Goal: Book appointment/travel/reservation

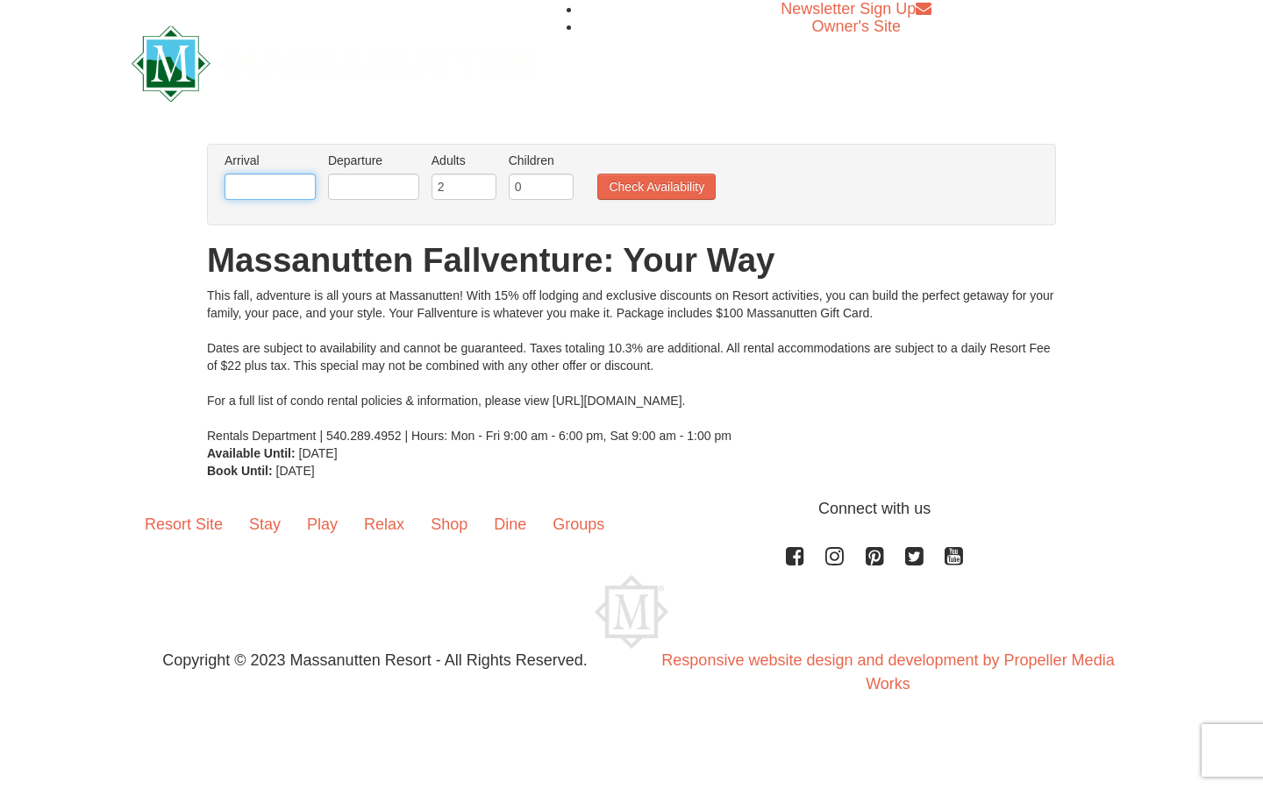
click at [275, 184] on input "text" at bounding box center [270, 187] width 91 height 26
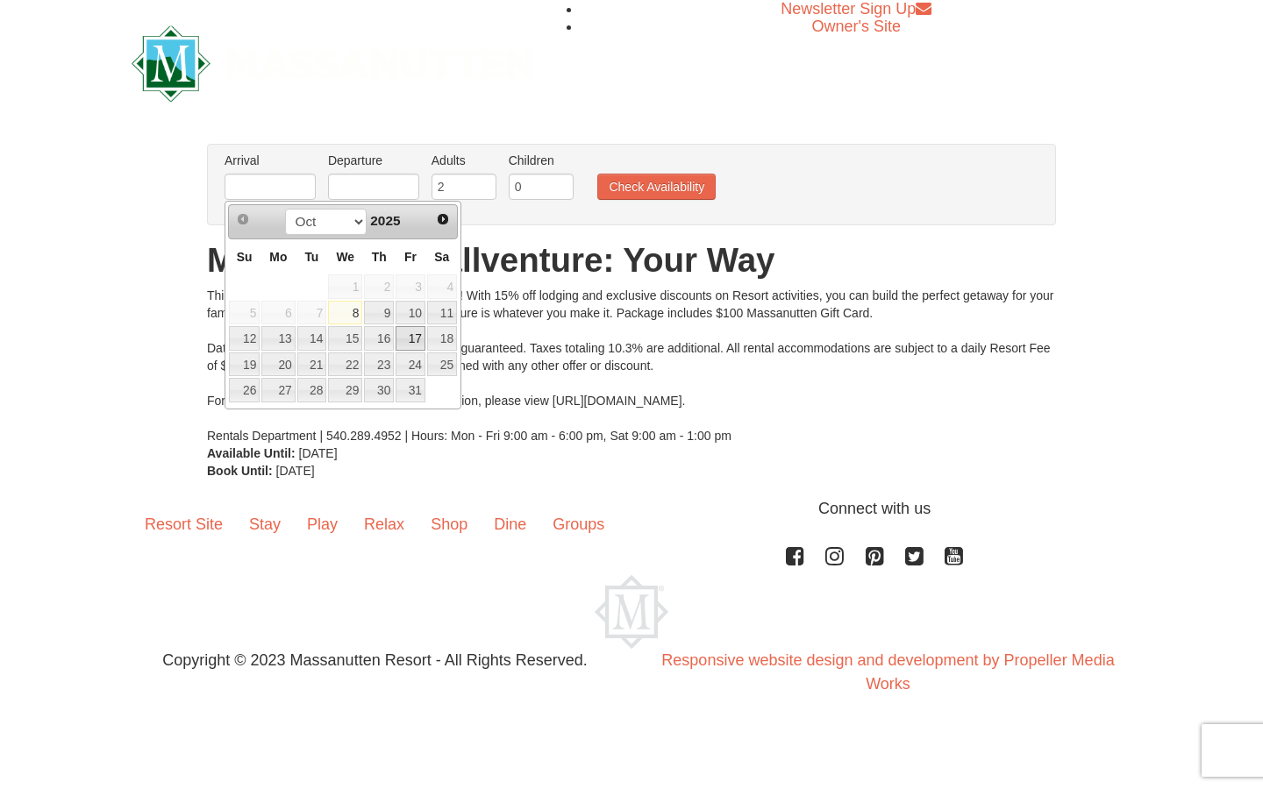
click at [415, 341] on link "17" at bounding box center [411, 338] width 30 height 25
type input "[DATE]"
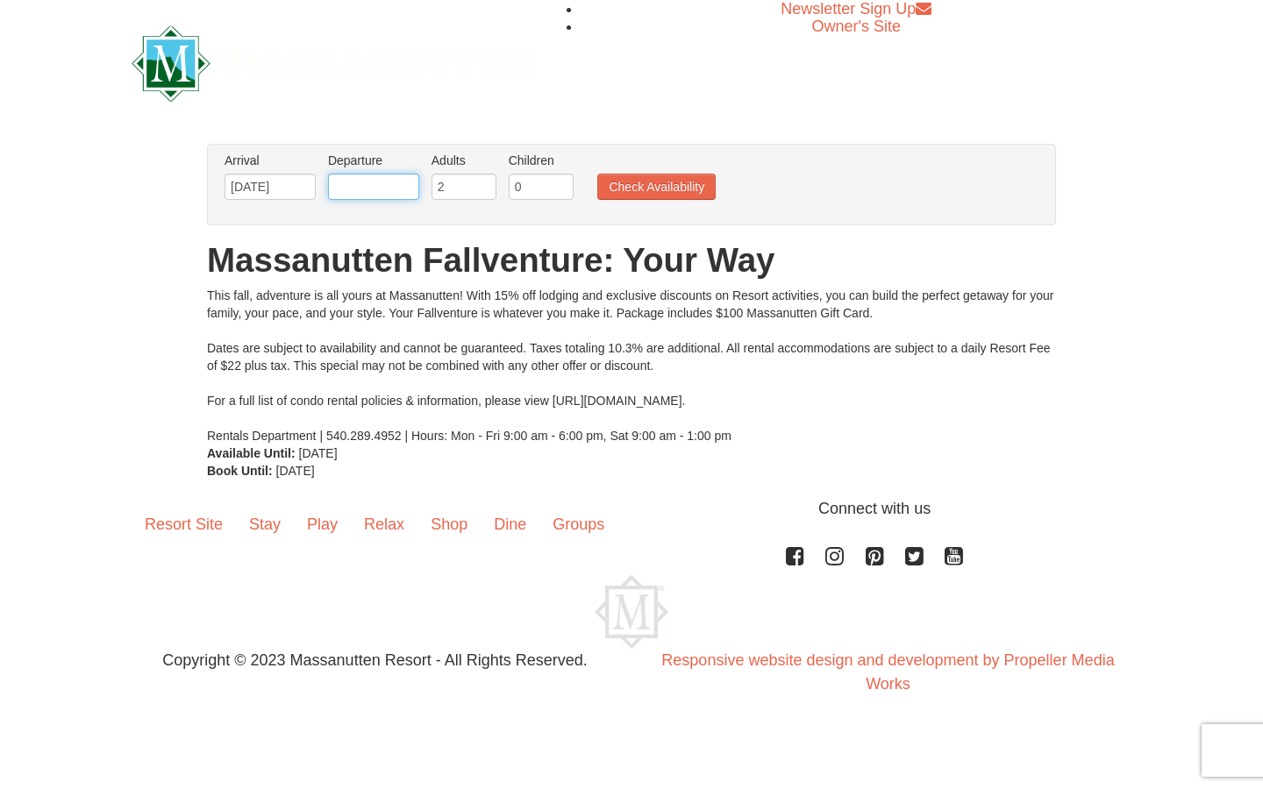
click at [396, 189] on input "text" at bounding box center [373, 187] width 91 height 26
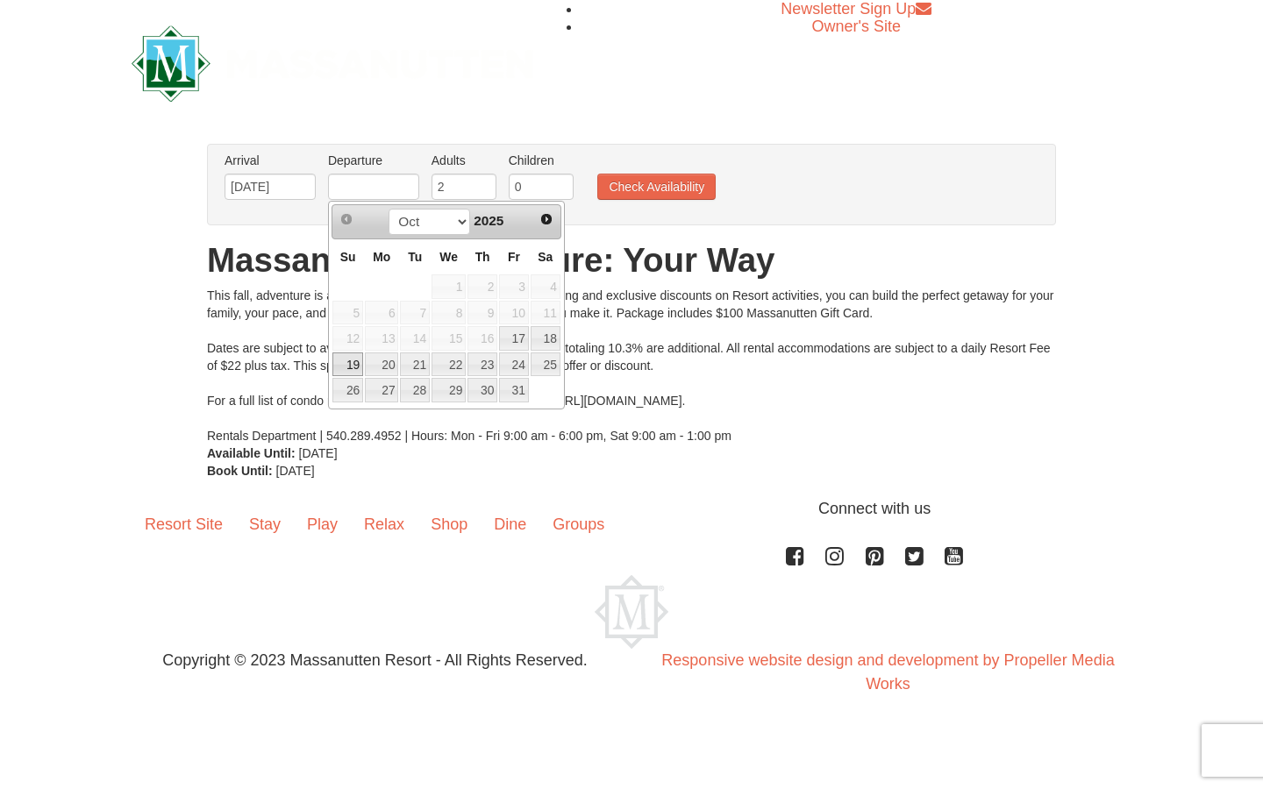
click at [343, 359] on link "19" at bounding box center [347, 365] width 31 height 25
type input "[DATE]"
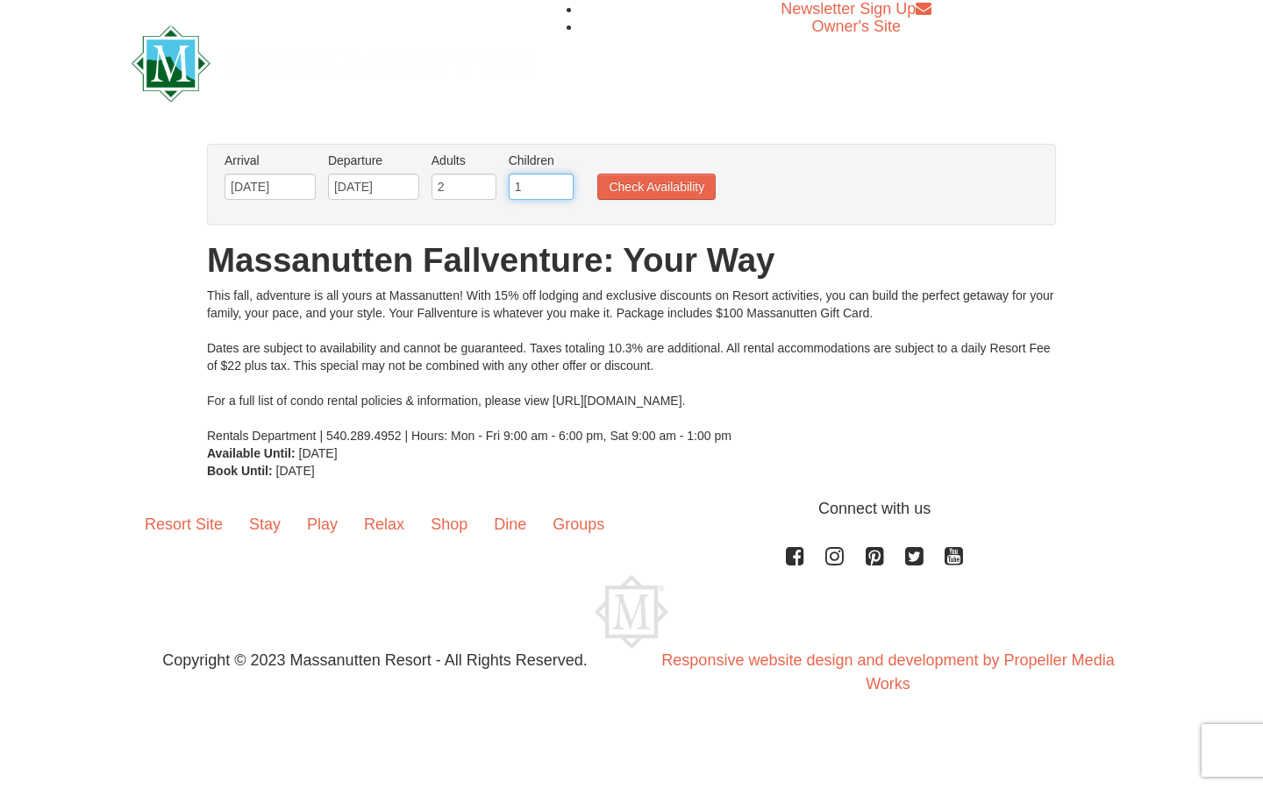
click at [557, 183] on input "1" at bounding box center [541, 187] width 65 height 26
type input "2"
click at [556, 183] on input "2" at bounding box center [541, 187] width 65 height 26
click at [647, 183] on button "Check Availability" at bounding box center [656, 187] width 118 height 26
click at [629, 186] on button "Check Availability" at bounding box center [656, 187] width 118 height 26
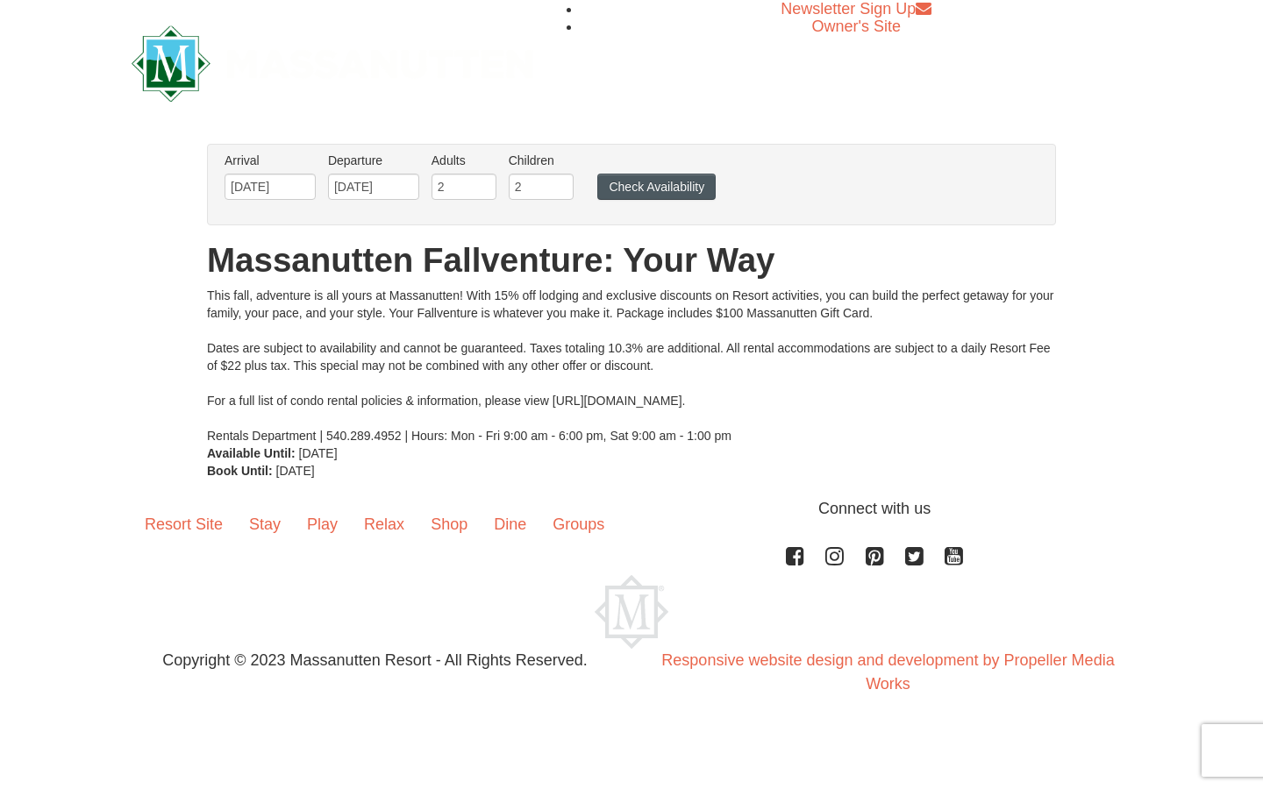
click at [649, 189] on button "Check Availability" at bounding box center [656, 187] width 118 height 26
click at [660, 189] on button "Check Availability" at bounding box center [656, 187] width 118 height 26
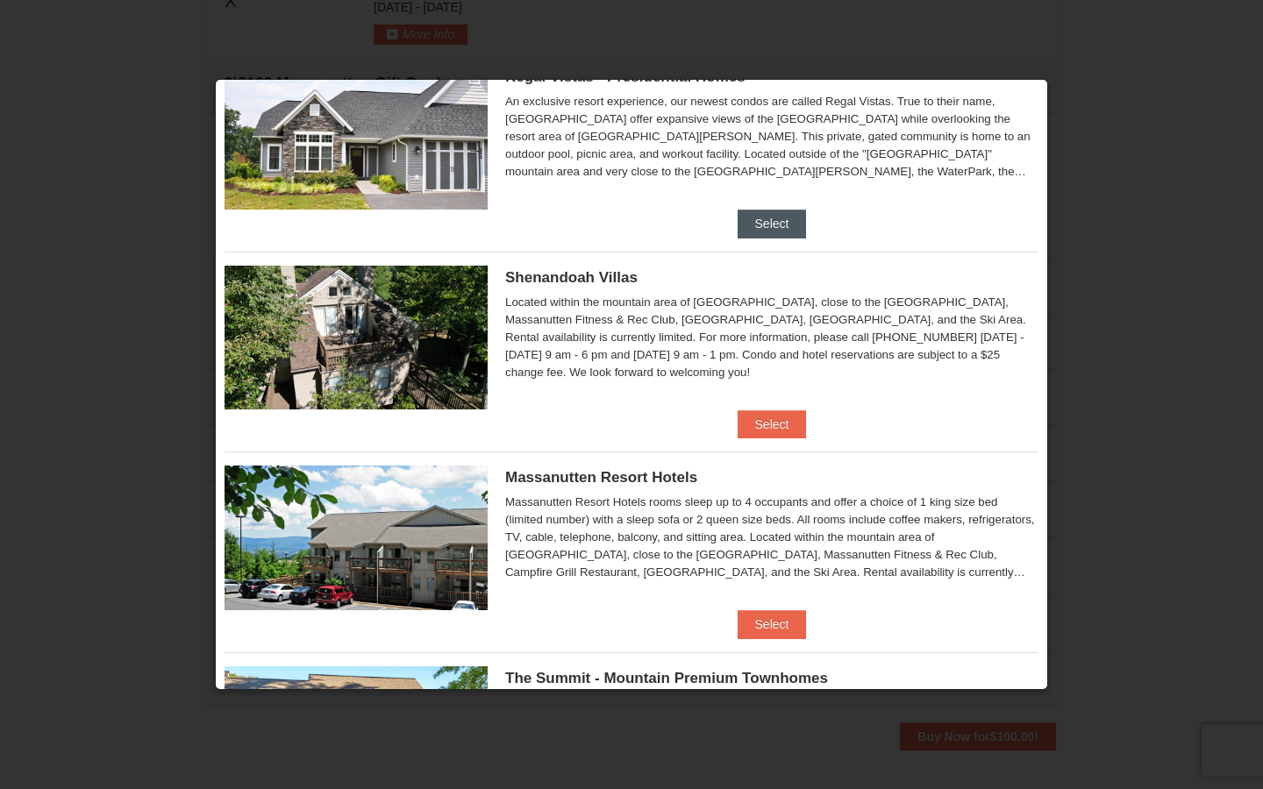
scroll to position [274, 0]
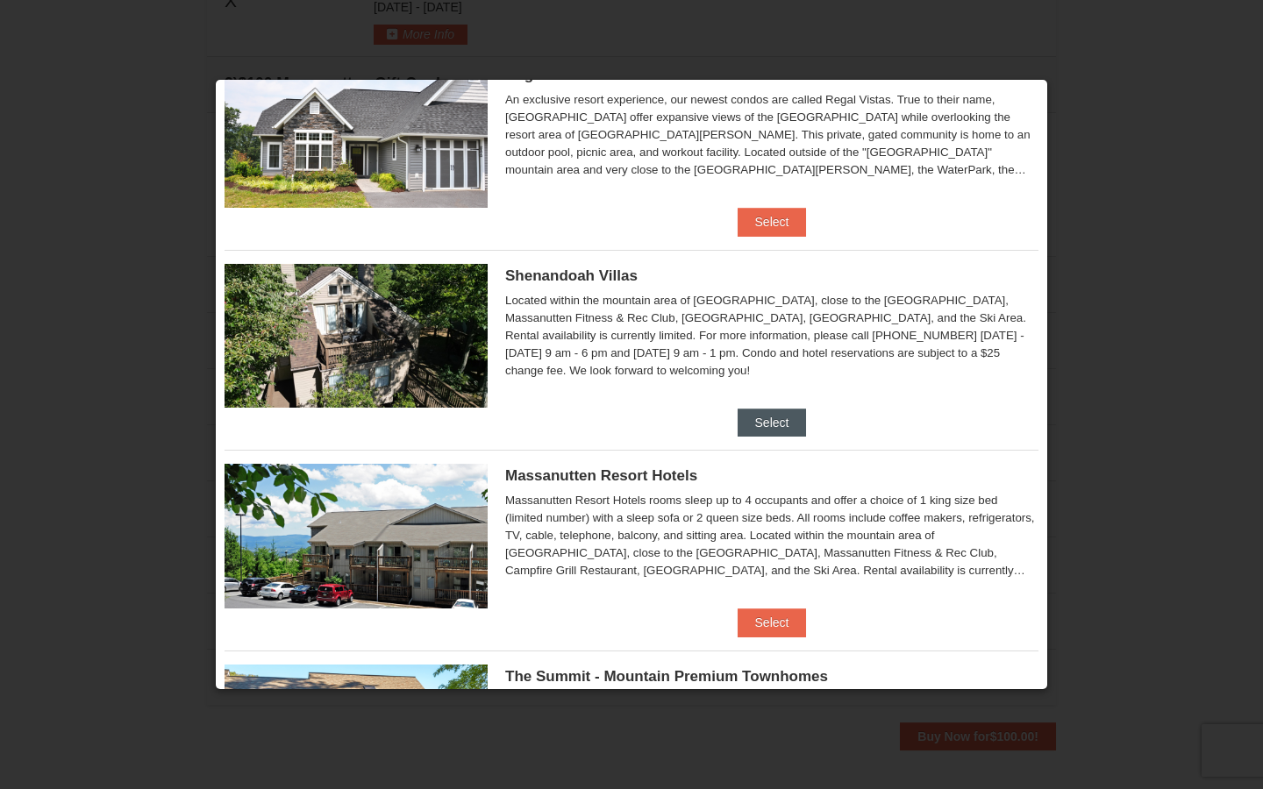
click at [769, 419] on button "Select" at bounding box center [772, 423] width 69 height 28
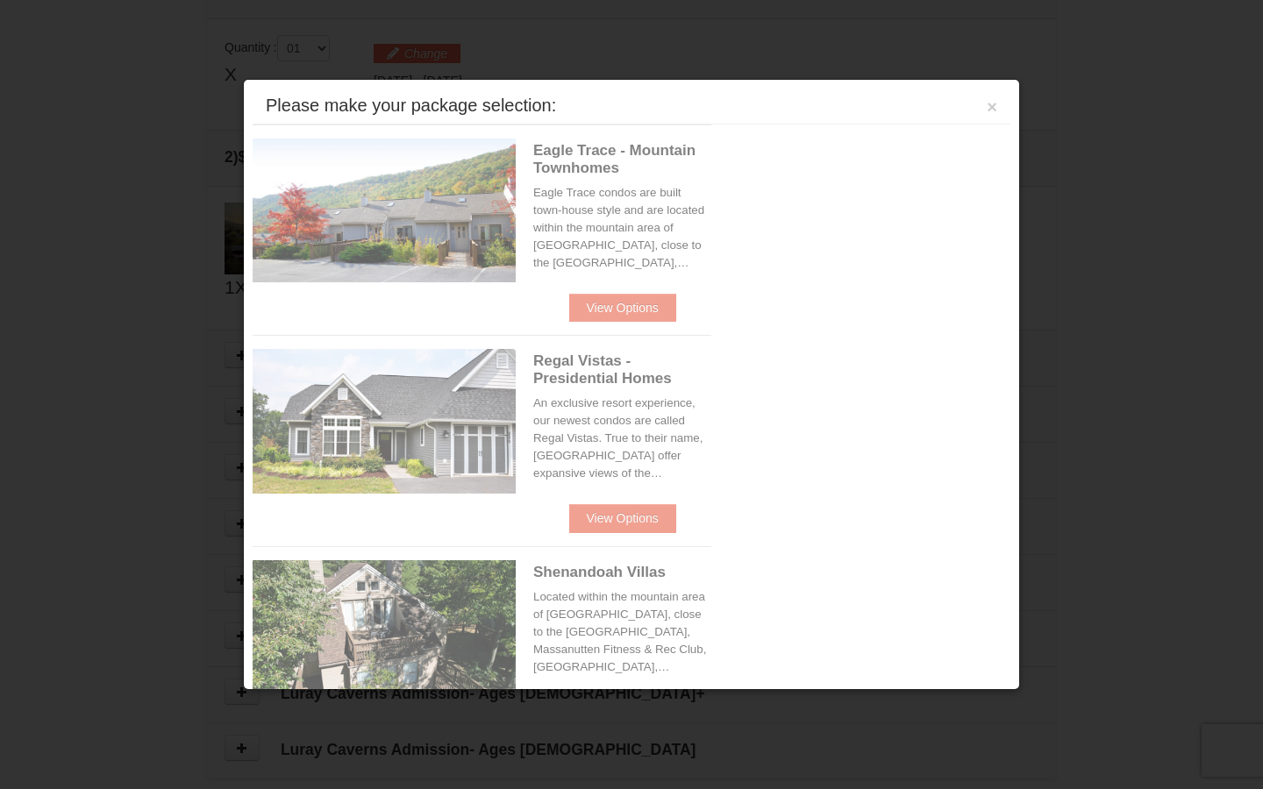
scroll to position [537, 0]
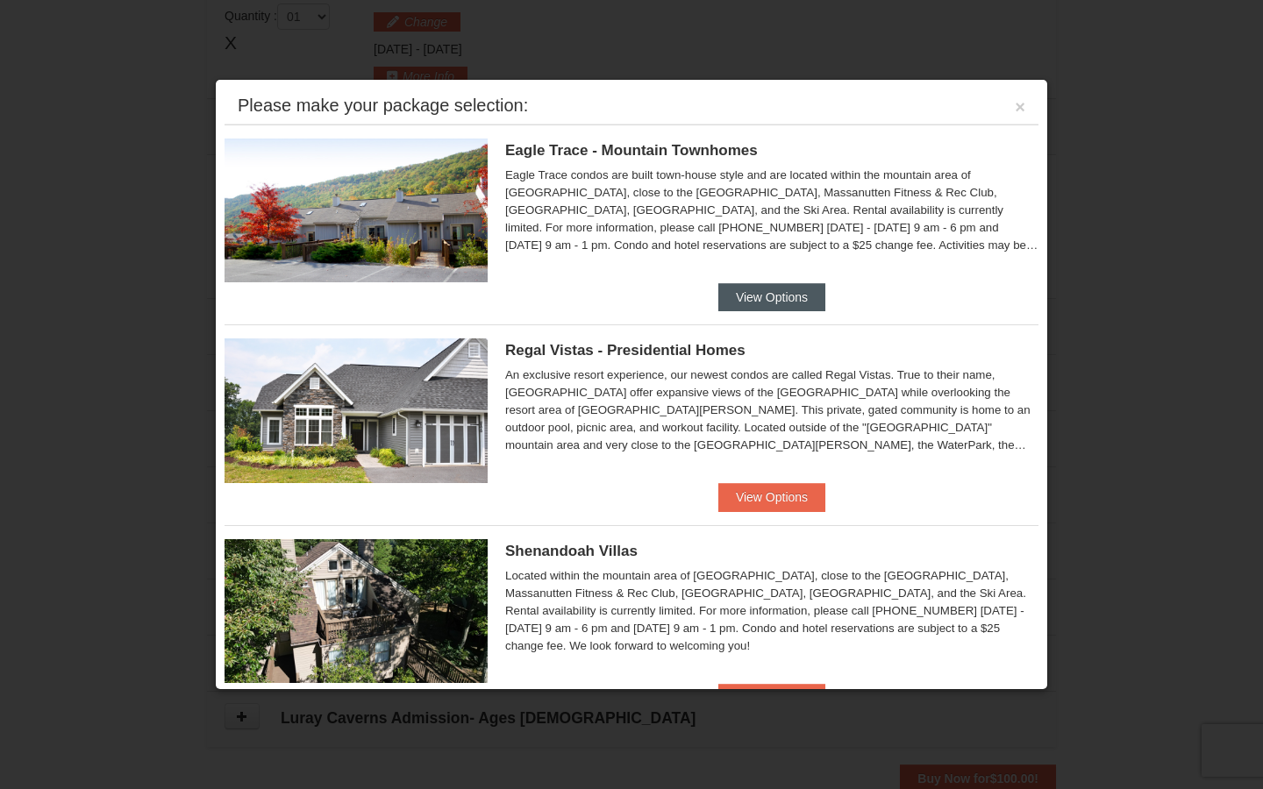
click at [764, 291] on button "View Options" at bounding box center [771, 297] width 107 height 28
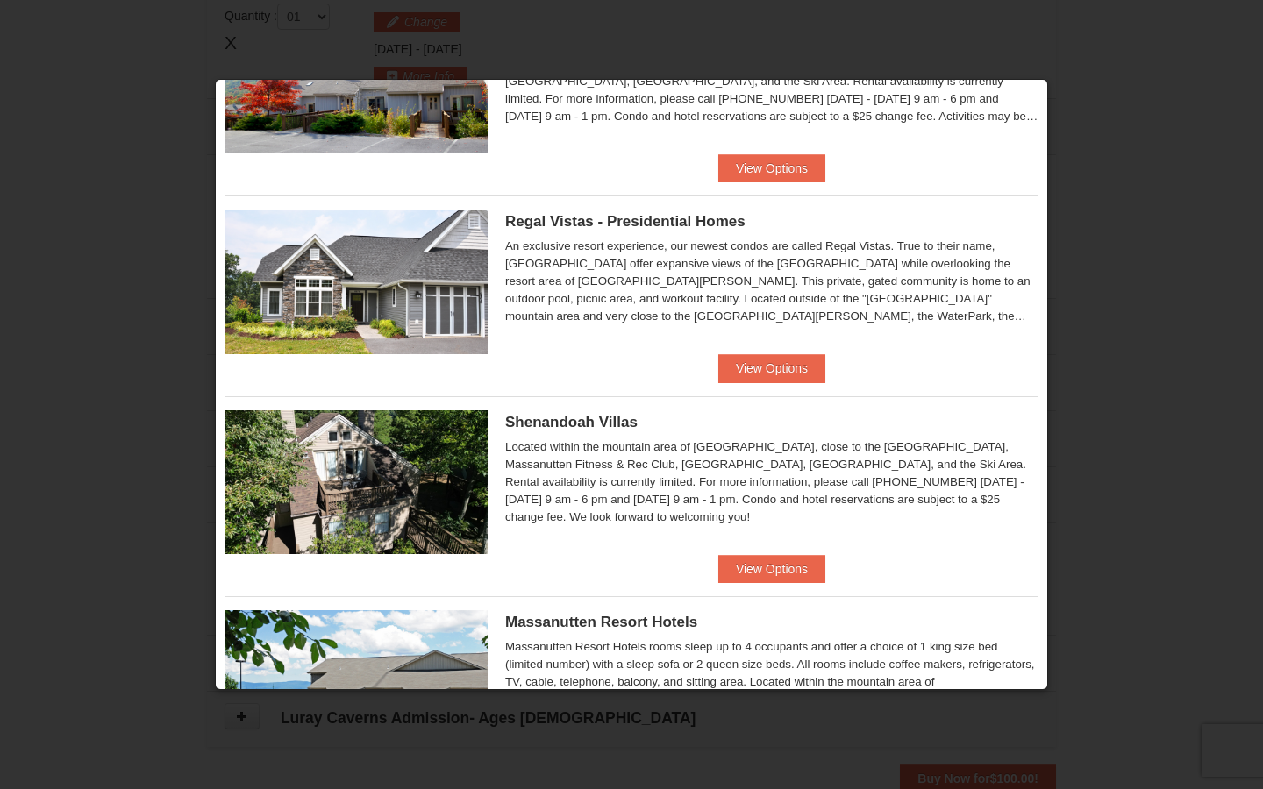
scroll to position [130, 0]
click at [777, 362] on button "View Options" at bounding box center [771, 367] width 107 height 28
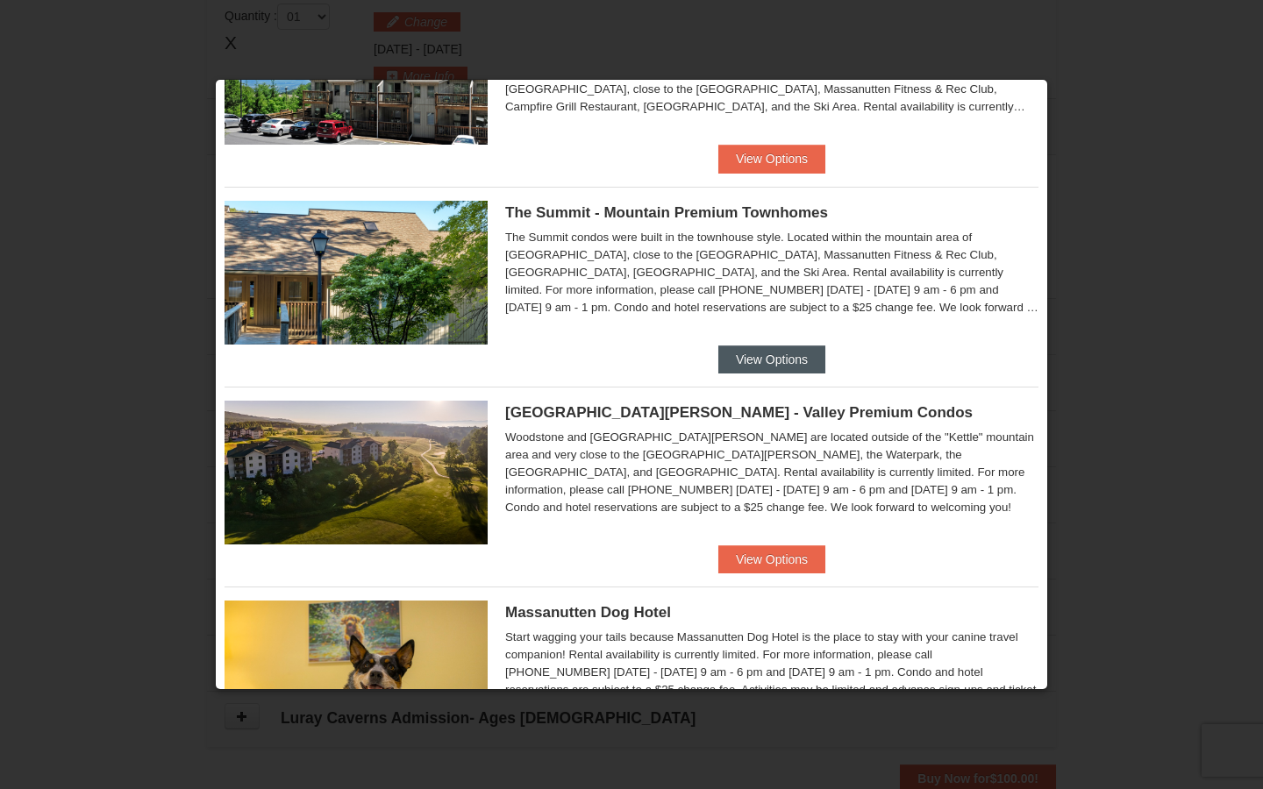
scroll to position [740, 0]
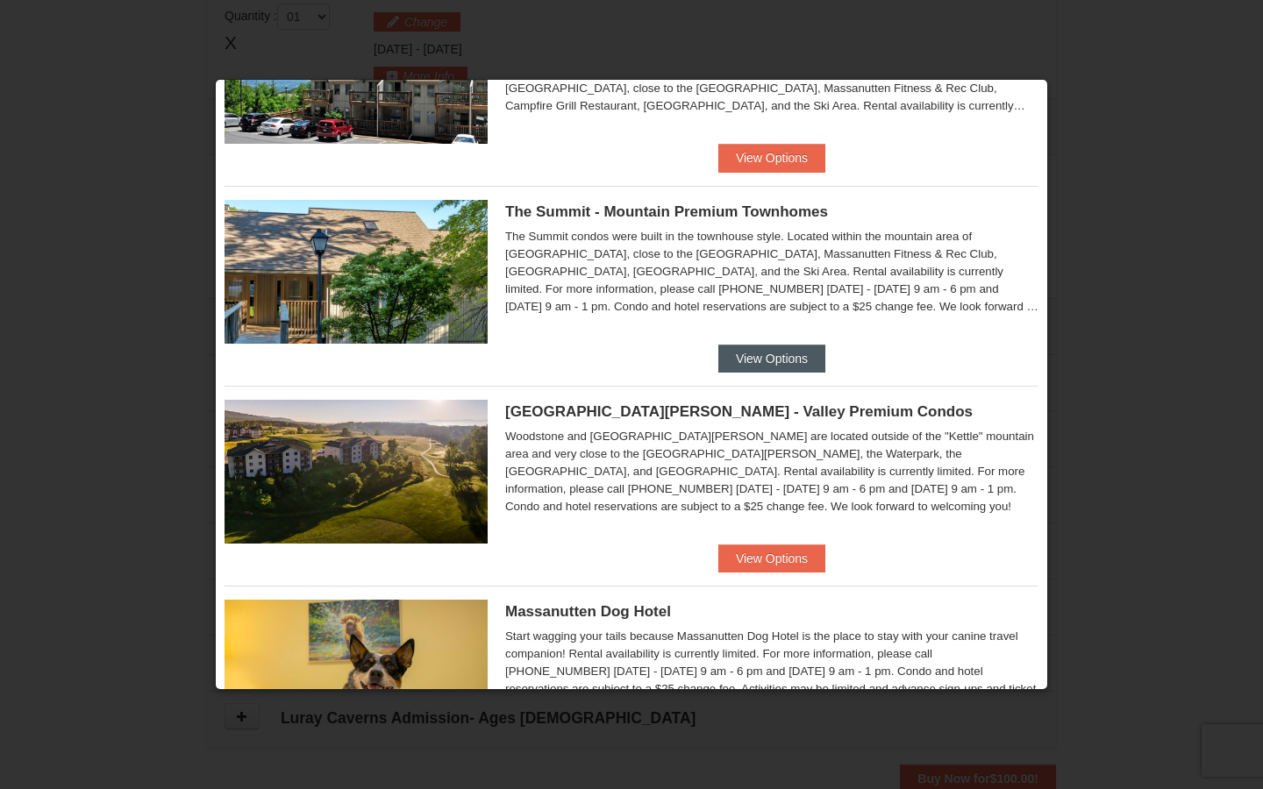
click at [770, 361] on button "View Options" at bounding box center [771, 359] width 107 height 28
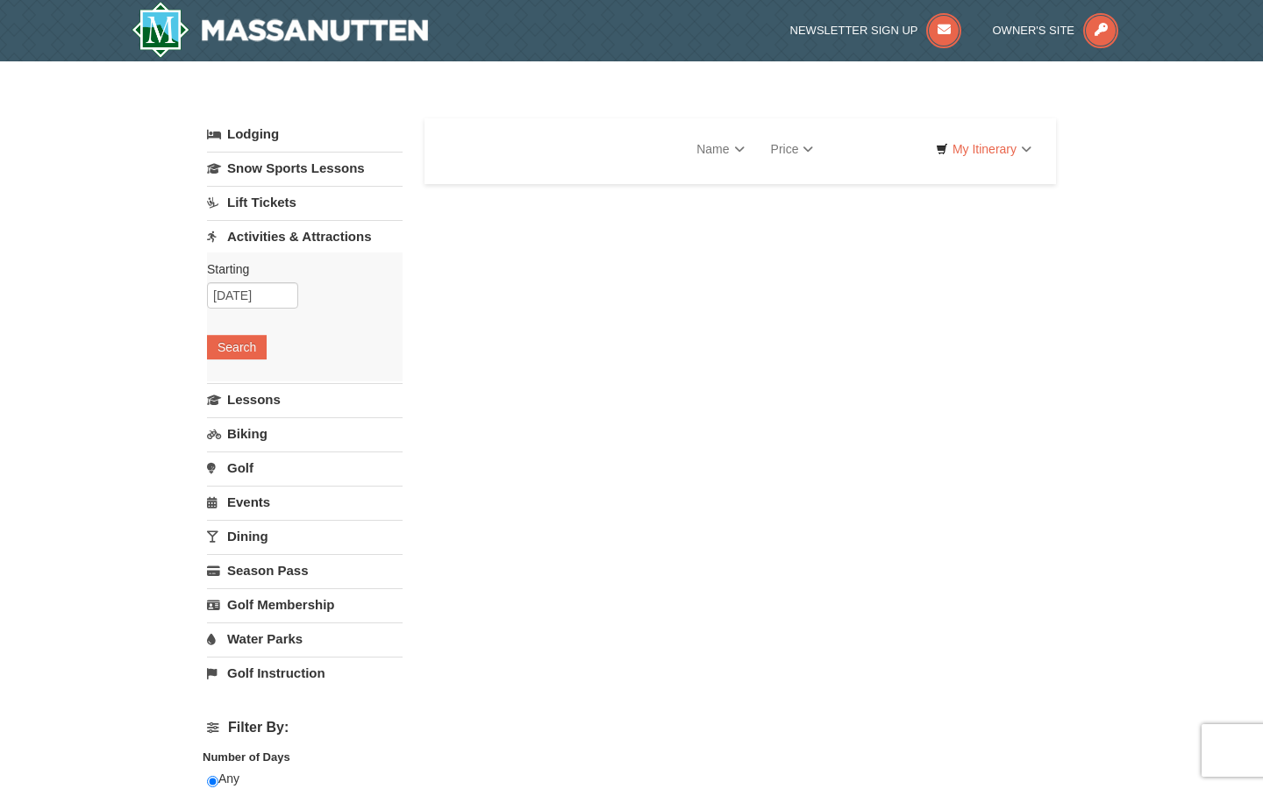
select select "10"
